Goal: Task Accomplishment & Management: Manage account settings

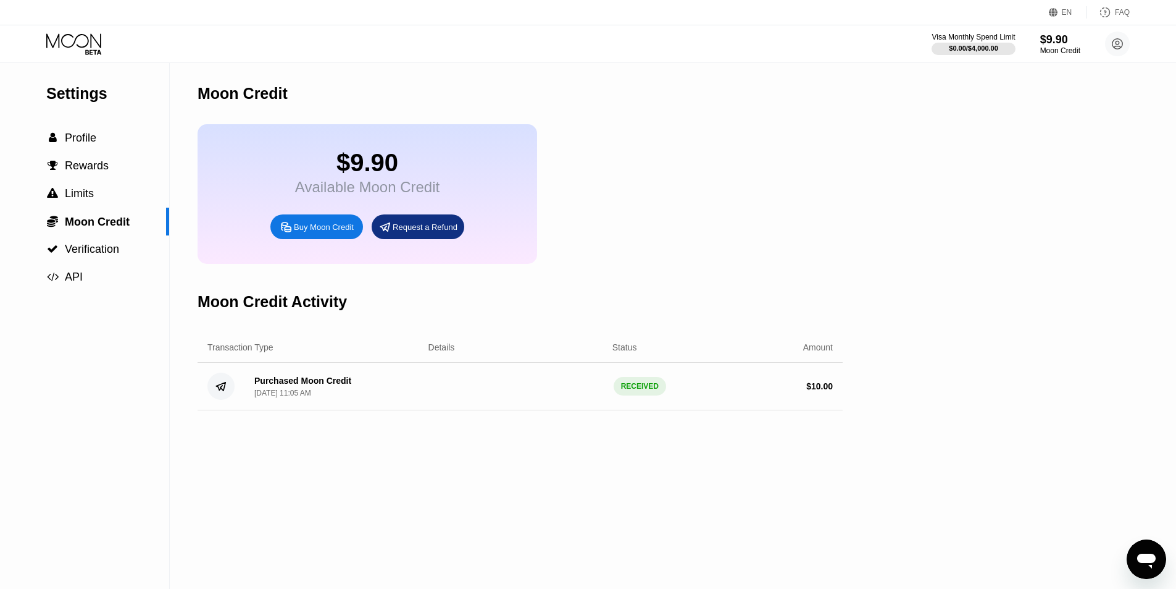
click at [1026, 304] on div "Settings  Profile  Rewards  Limits  Moon Credit  Verification  API Moon C…" at bounding box center [588, 326] width 1176 height 526
click at [298, 168] on div "$9.90" at bounding box center [367, 163] width 145 height 28
click at [104, 151] on div " Profile" at bounding box center [84, 138] width 169 height 28
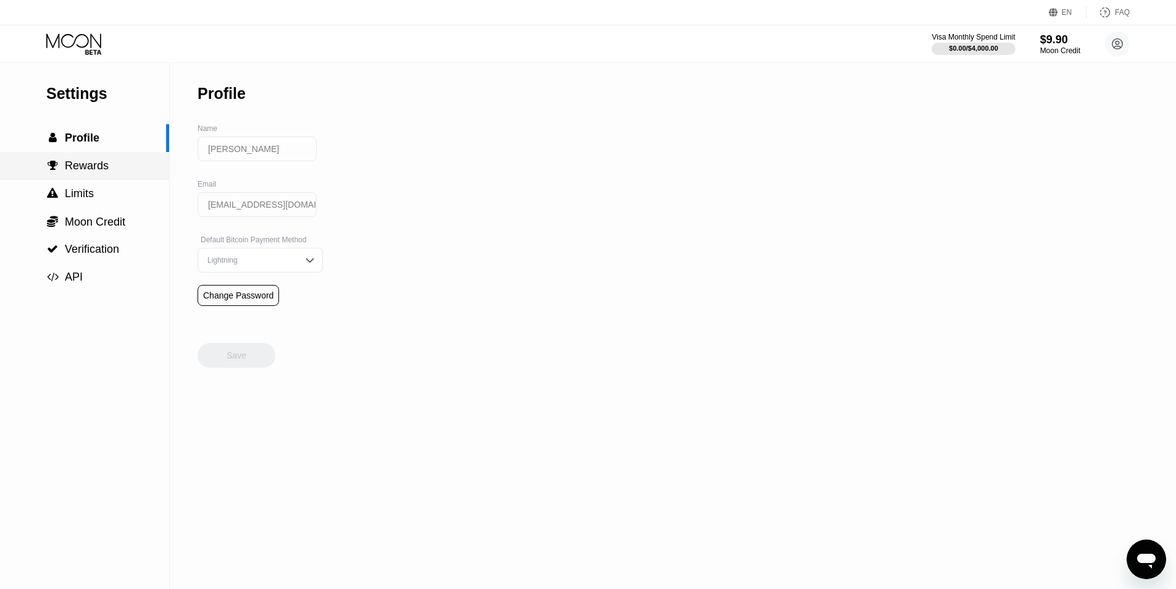
click at [101, 161] on span "Rewards" at bounding box center [87, 165] width 44 height 12
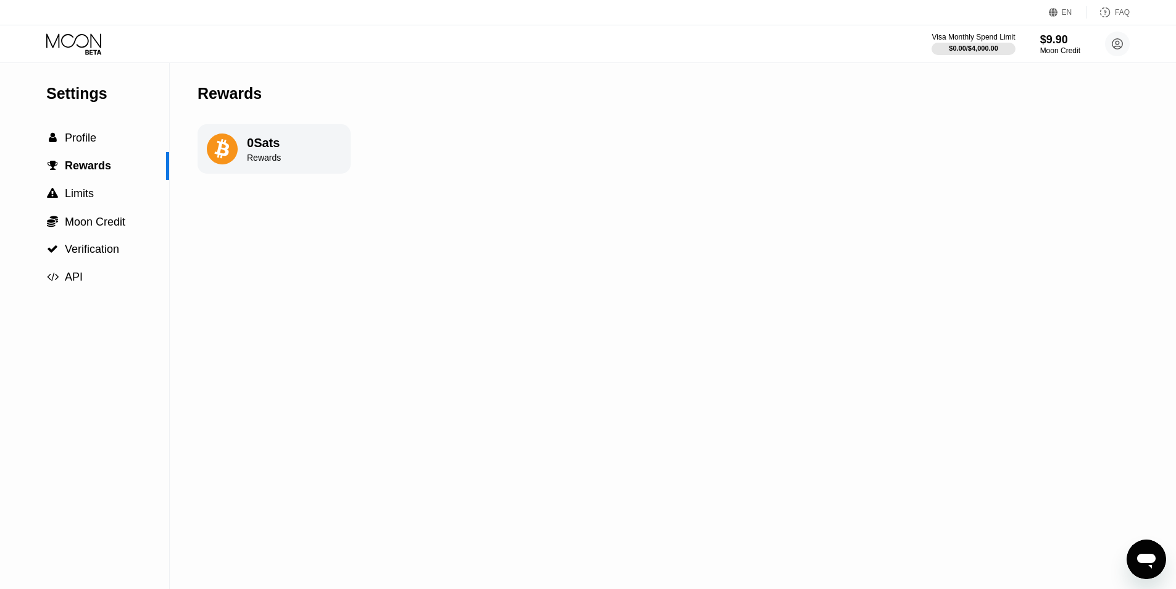
click at [90, 45] on icon at bounding box center [74, 44] width 57 height 22
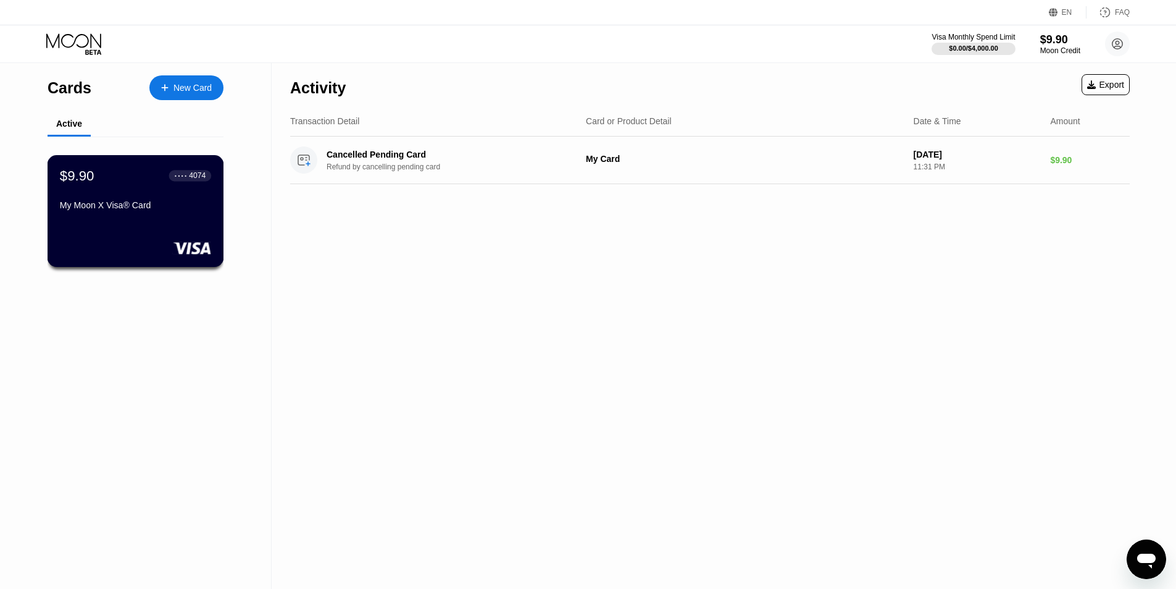
click at [148, 210] on div "My Moon X Visa® Card" at bounding box center [135, 205] width 151 height 10
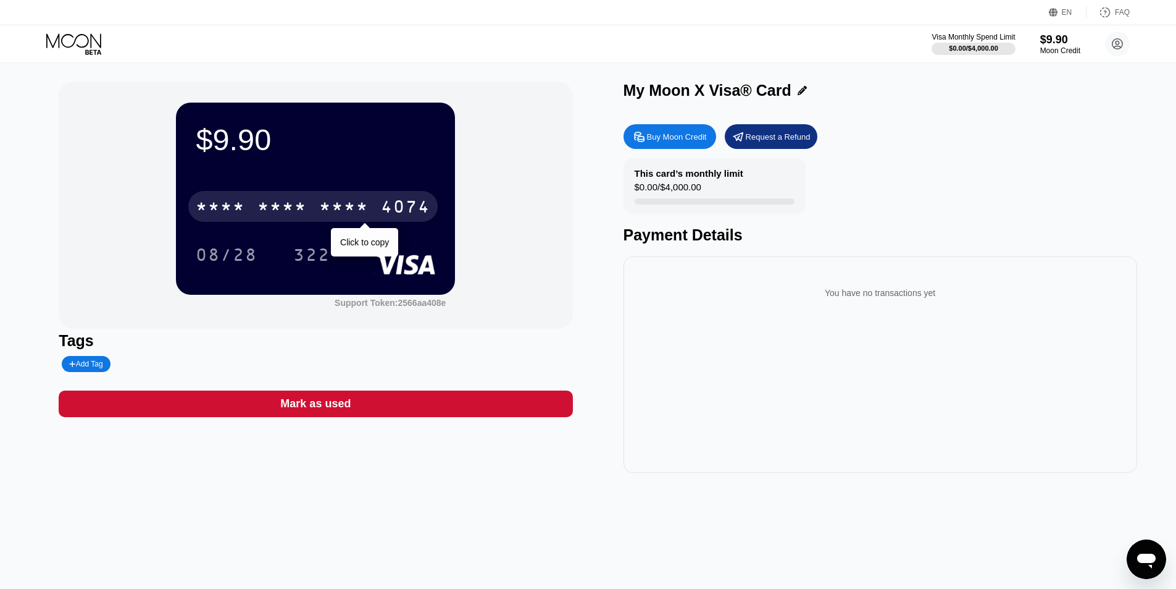
click at [419, 210] on div "4074" at bounding box center [405, 208] width 49 height 20
